Goal: Task Accomplishment & Management: Use online tool/utility

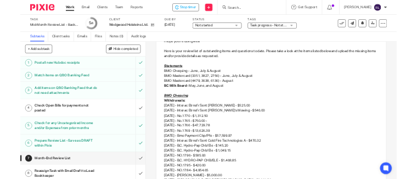
scroll to position [329, 0]
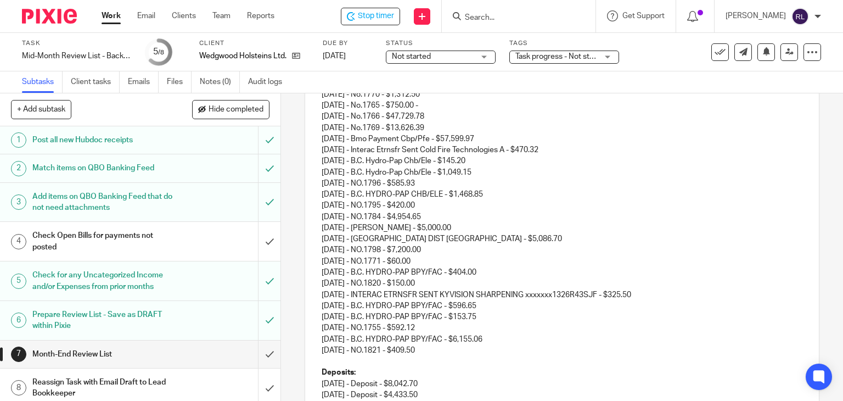
click at [450, 215] on p "[DATE] - NO.1784 - $4,954.65" at bounding box center [562, 216] width 481 height 11
click at [516, 216] on p "[DATE] - NO.1784 - $4,954.65 - Payments to Inv" at bounding box center [562, 216] width 481 height 11
click at [498, 218] on p "[DATE] - NO.1784 - $4,954.65 - Payments to Inv" at bounding box center [562, 216] width 481 height 11
click at [496, 218] on p "[DATE] - NO.1784 - $4,954.65 - Payments to Inv" at bounding box center [562, 216] width 481 height 11
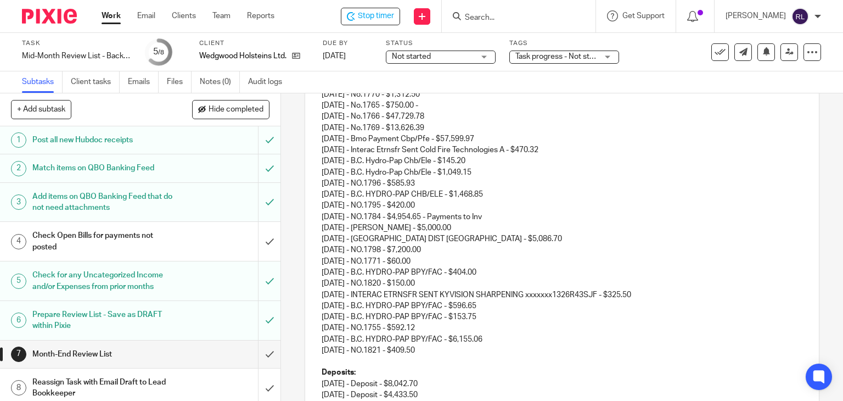
click at [515, 218] on p "[DATE] - NO.1784 - $4,954.65 - Payments to Inv" at bounding box center [562, 216] width 481 height 11
drag, startPoint x: 445, startPoint y: 215, endPoint x: 699, endPoint y: 220, distance: 254.1
click at [699, 220] on p "[DATE] - NO.1784 - $4,954.65 - Payments to Inv 15760, 16027, & 16254 of Farm to…" at bounding box center [562, 216] width 481 height 11
click at [686, 233] on p "[DATE] - [GEOGRAPHIC_DATA] DIST [GEOGRAPHIC_DATA] - $5,086.70" at bounding box center [562, 238] width 481 height 11
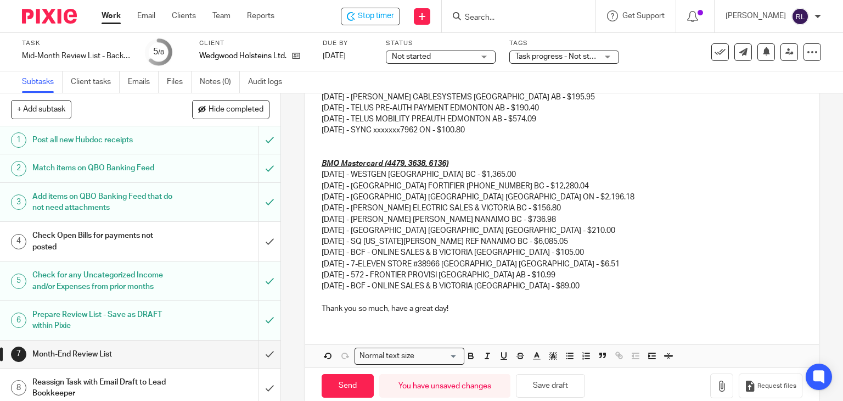
scroll to position [800, 0]
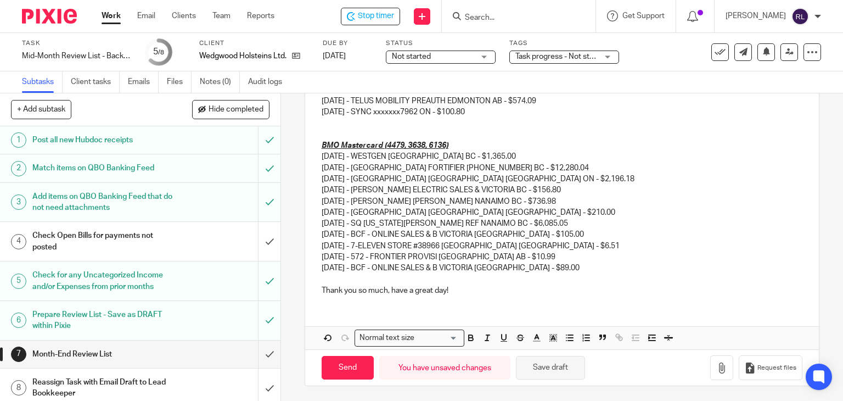
click at [553, 370] on button "Save draft" at bounding box center [550, 368] width 69 height 24
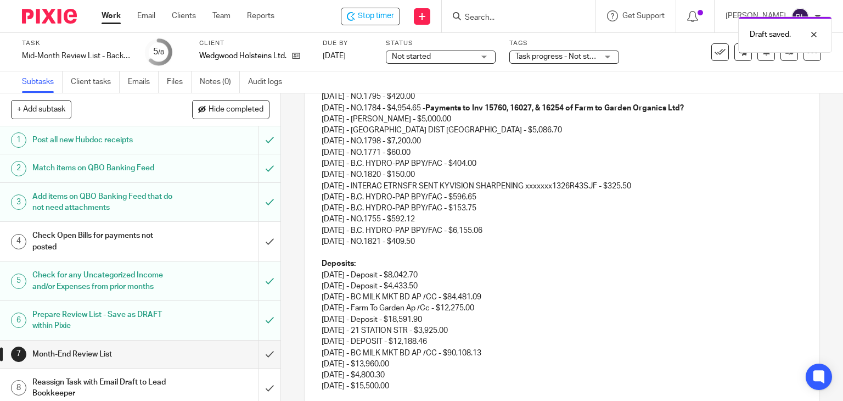
scroll to position [362, 0]
